Goal: Information Seeking & Learning: Check status

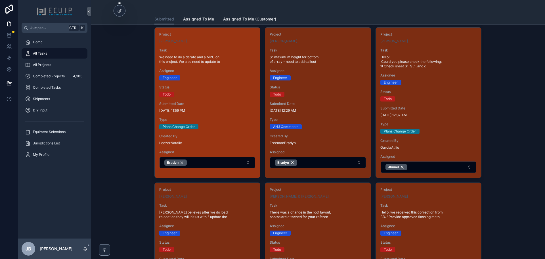
scroll to position [170, 0]
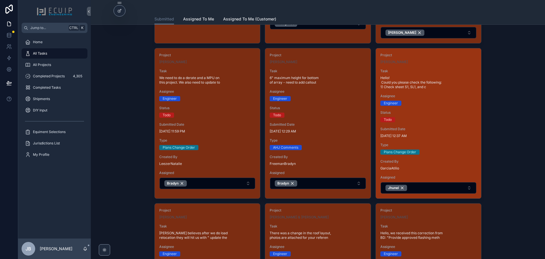
click at [432, 116] on div "Status Todo" at bounding box center [428, 116] width 96 height 12
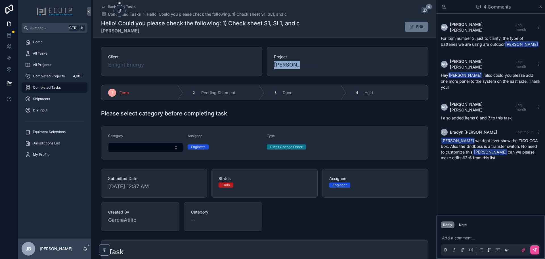
drag, startPoint x: 298, startPoint y: 63, endPoint x: 273, endPoint y: 65, distance: 24.5
click at [274, 65] on div "Jie Yang" at bounding box center [347, 65] width 147 height 8
copy span "Jie Yang"
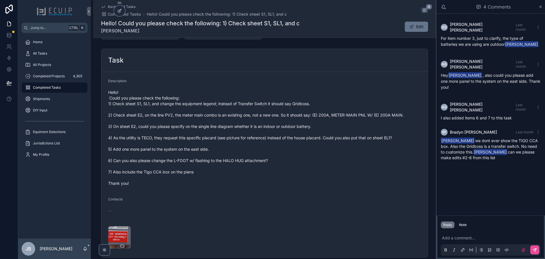
scroll to position [199, 0]
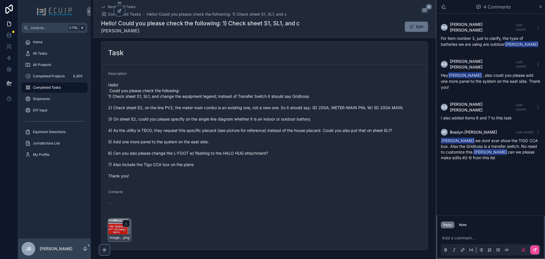
click at [115, 226] on div "image-(22) .png" at bounding box center [119, 229] width 23 height 23
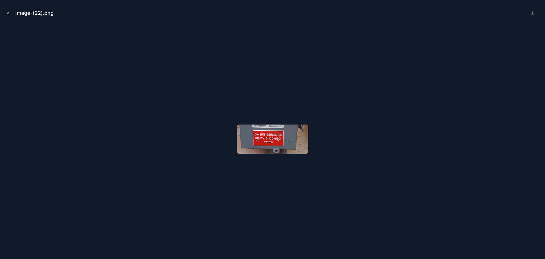
click at [8, 12] on icon "Close modal" at bounding box center [8, 13] width 4 height 4
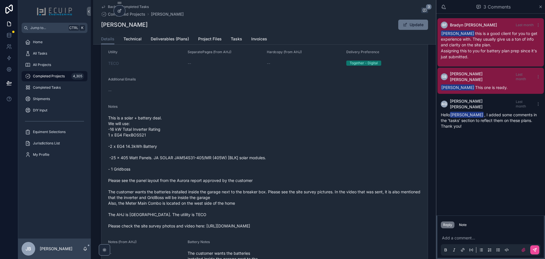
scroll to position [170, 0]
drag, startPoint x: 207, startPoint y: 105, endPoint x: 230, endPoint y: 85, distance: 31.0
click at [230, 85] on form "Name Jie Yang Project Type Solar + Storage Structure Single Family Home Categor…" at bounding box center [264, 141] width 326 height 304
click at [209, 40] on span "Project Files" at bounding box center [210, 39] width 24 height 6
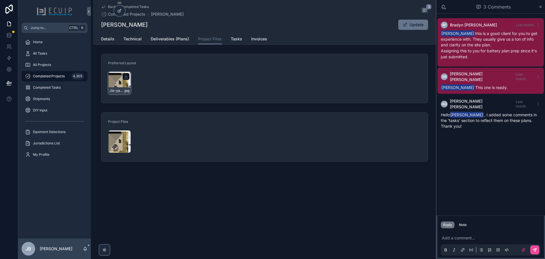
click at [118, 85] on div "Jie-yang_PRODUCTION-REPORT-(1) .jpg" at bounding box center [119, 83] width 23 height 23
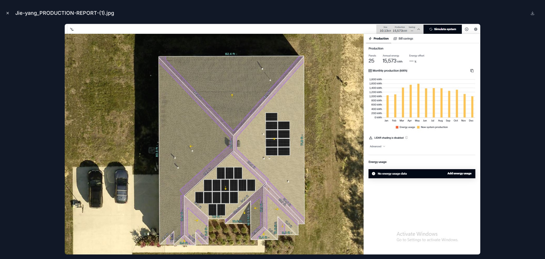
click at [8, 14] on icon "Close modal" at bounding box center [8, 13] width 4 height 4
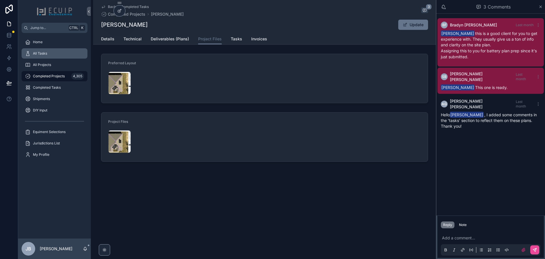
click at [50, 55] on div "All Tasks" at bounding box center [54, 53] width 59 height 9
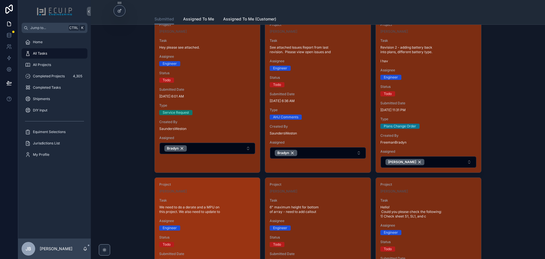
scroll to position [142, 0]
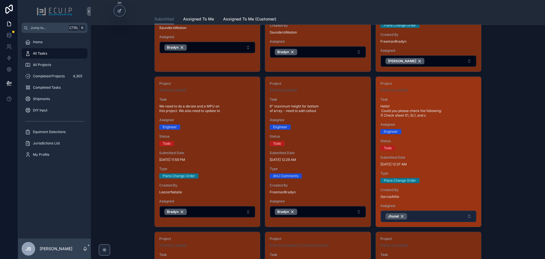
click at [424, 213] on button "Jhunel" at bounding box center [429, 215] width 96 height 11
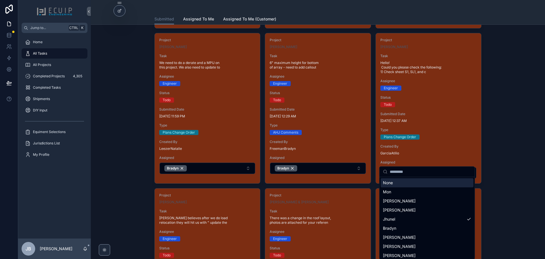
scroll to position [199, 0]
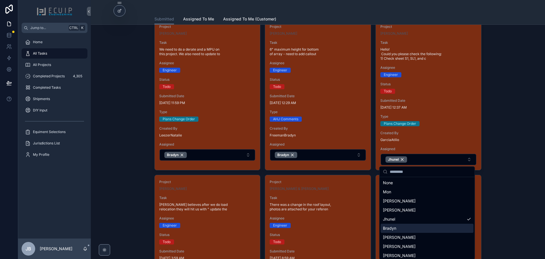
click at [395, 228] on span "Bradyn" at bounding box center [389, 228] width 13 height 6
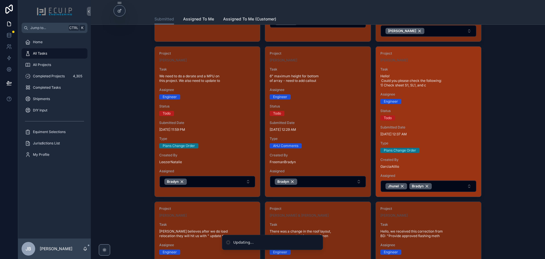
scroll to position [170, 0]
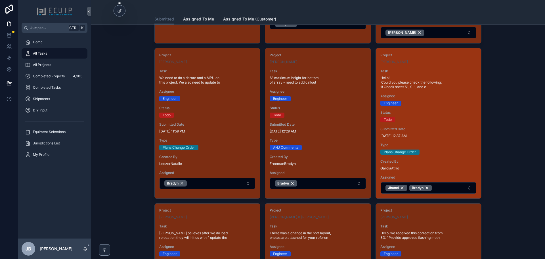
click at [440, 114] on span "Status" at bounding box center [428, 112] width 96 height 5
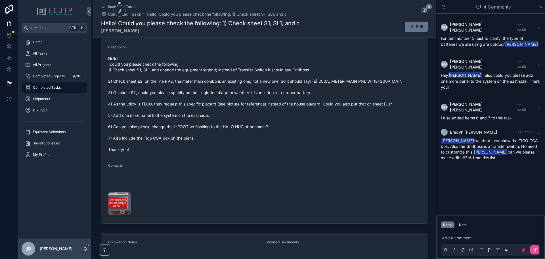
scroll to position [227, 0]
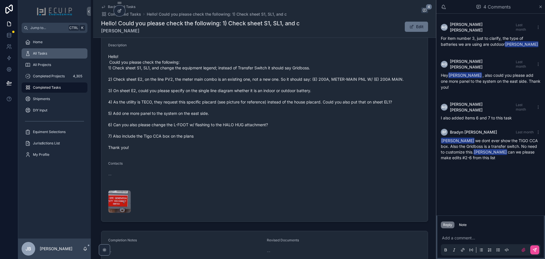
click at [44, 57] on div "All Tasks" at bounding box center [54, 53] width 59 height 9
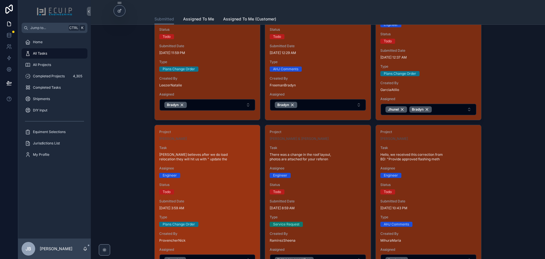
scroll to position [341, 0]
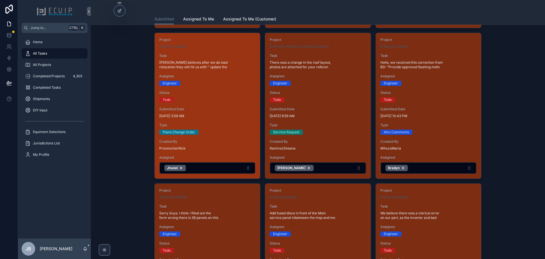
click at [234, 95] on div "Status Todo" at bounding box center [207, 96] width 96 height 12
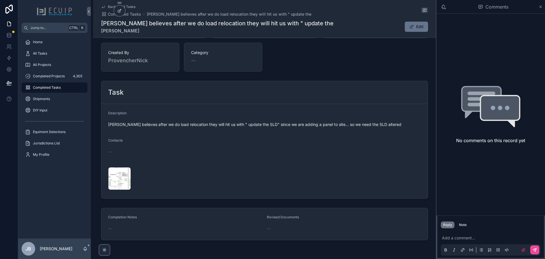
scroll to position [170, 0]
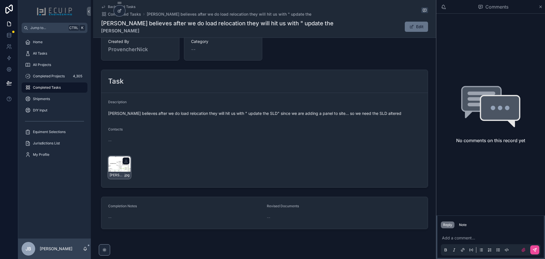
click at [110, 171] on div "Butler-changes .jpg" at bounding box center [119, 167] width 23 height 23
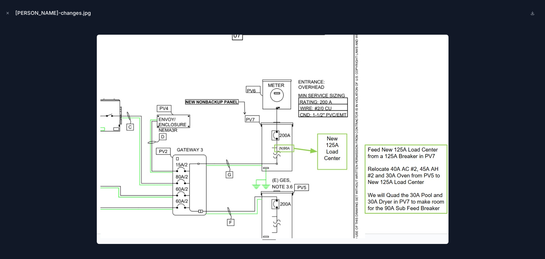
click at [73, 171] on div at bounding box center [273, 139] width 536 height 230
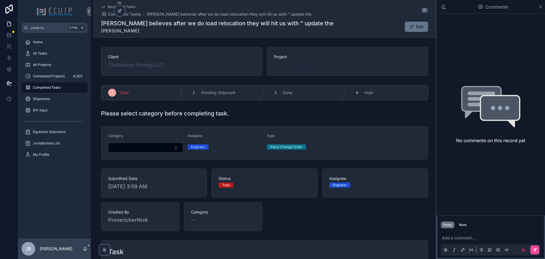
drag, startPoint x: 314, startPoint y: 68, endPoint x: 273, endPoint y: 66, distance: 41.2
click at [274, 66] on div "[PERSON_NAME]" at bounding box center [347, 65] width 147 height 8
copy span "[PERSON_NAME]"
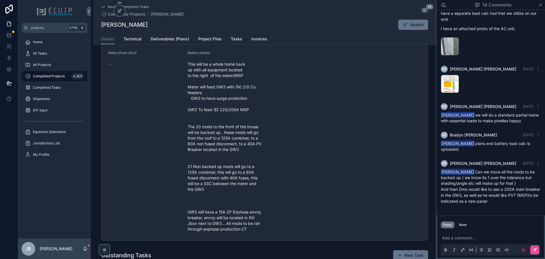
scroll to position [255, 0]
